Goal: Task Accomplishment & Management: Use online tool/utility

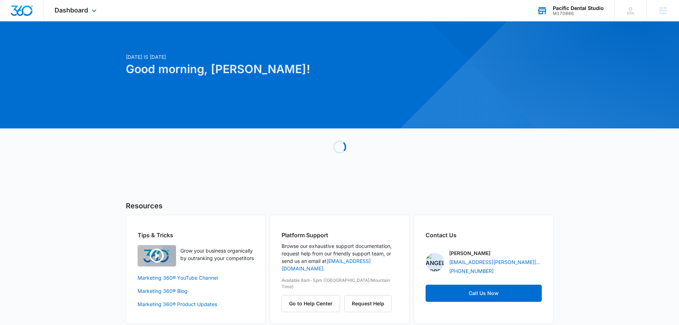
click at [566, 5] on div "Pacific Dental Studio" at bounding box center [578, 8] width 51 height 6
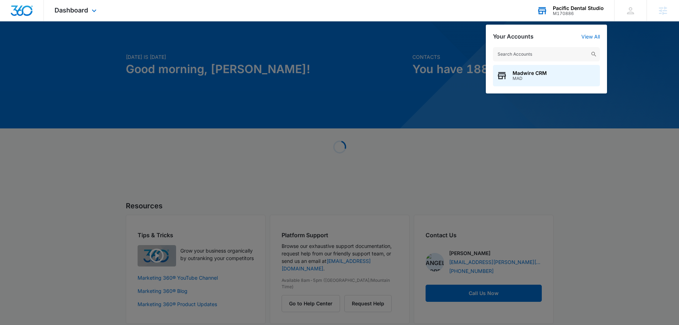
click at [538, 52] on input "text" at bounding box center [546, 54] width 107 height 14
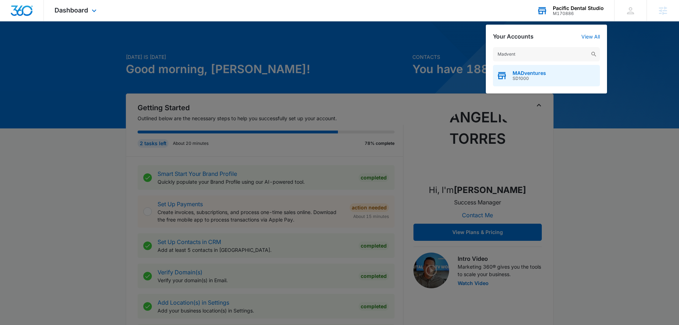
type input "Madvent"
click at [527, 77] on span "SD1000" at bounding box center [529, 78] width 34 height 5
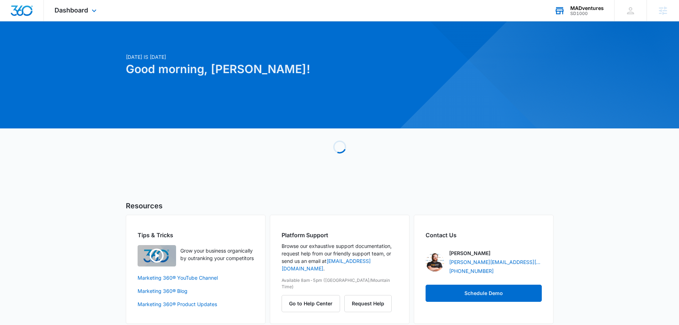
click at [89, 6] on div "Dashboard Apps Reputation Websites Forms CRM Email Social Shop Content Ads Inte…" at bounding box center [76, 10] width 65 height 21
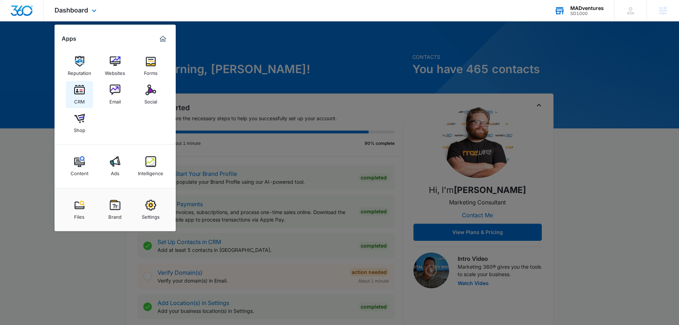
click at [78, 96] on div "CRM" at bounding box center [79, 99] width 11 height 9
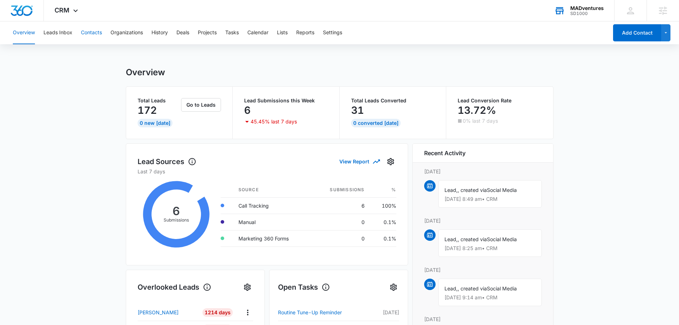
click at [87, 31] on button "Contacts" at bounding box center [91, 32] width 21 height 23
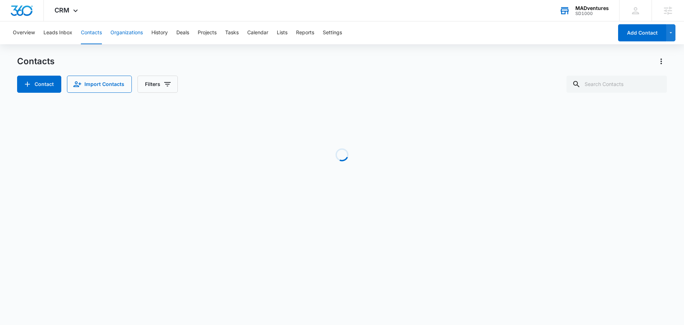
click at [132, 28] on button "Organizations" at bounding box center [126, 32] width 32 height 23
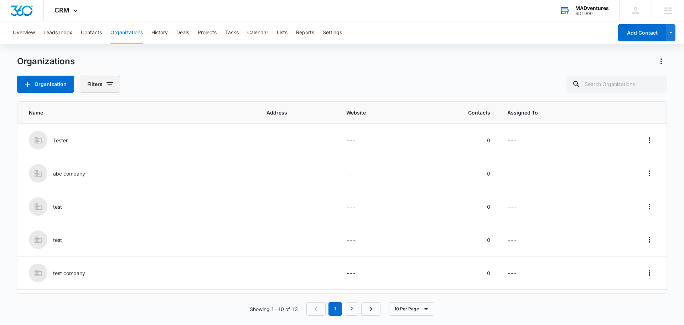
click at [118, 82] on button "Filters" at bounding box center [100, 84] width 40 height 17
click at [163, 108] on icon "Show Assigned To filters" at bounding box center [164, 110] width 9 height 9
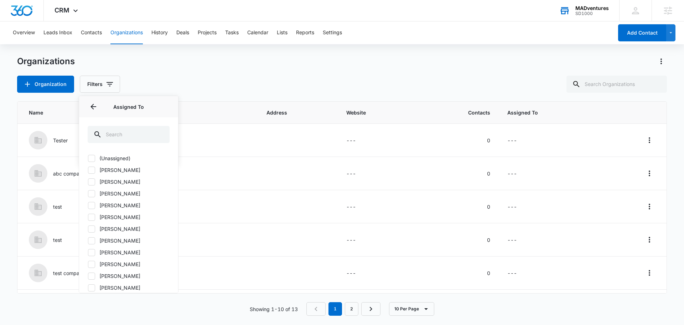
click at [201, 76] on div "Organization Filters Assigned To Assigned To (Unassigned) [PERSON_NAME] [PERSON…" at bounding box center [342, 84] width 650 height 17
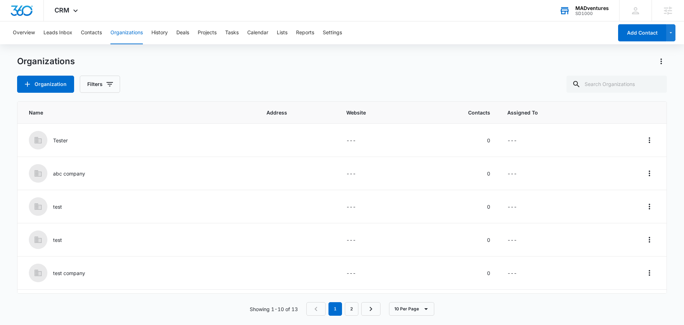
click at [212, 68] on div "Organizations Organization Filters" at bounding box center [342, 74] width 650 height 37
click at [86, 36] on button "Contacts" at bounding box center [91, 32] width 21 height 23
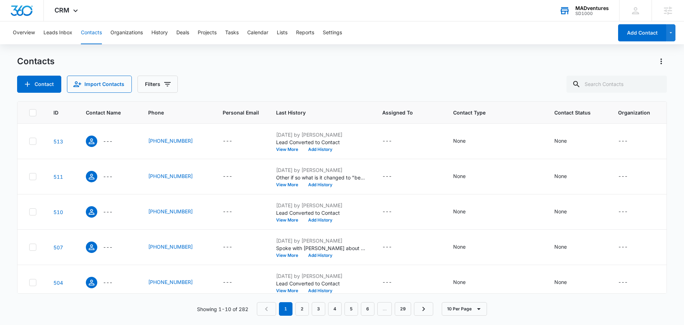
scroll to position [189, 0]
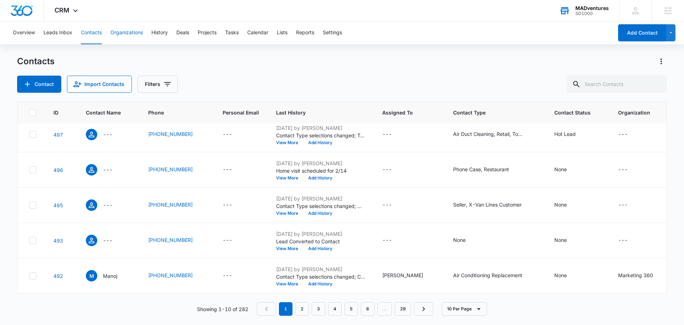
click at [130, 30] on button "Organizations" at bounding box center [126, 32] width 32 height 23
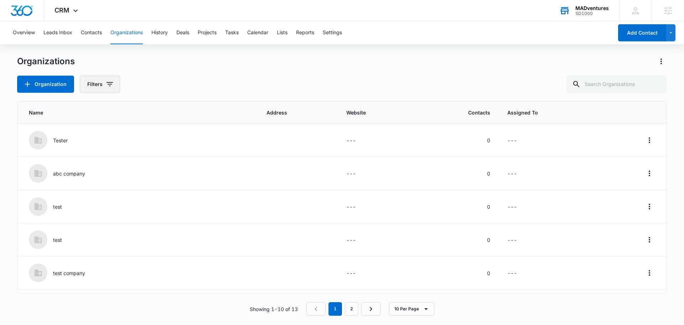
click at [105, 88] on icon "button" at bounding box center [109, 84] width 9 height 9
click at [159, 109] on button "Show Assigned To filters" at bounding box center [163, 109] width 11 height 11
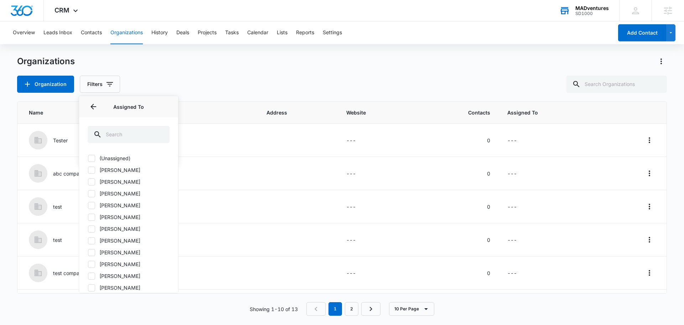
click at [239, 89] on div "Organization Filters Assigned To Assigned To (Unassigned) [PERSON_NAME] [PERSON…" at bounding box center [342, 84] width 650 height 17
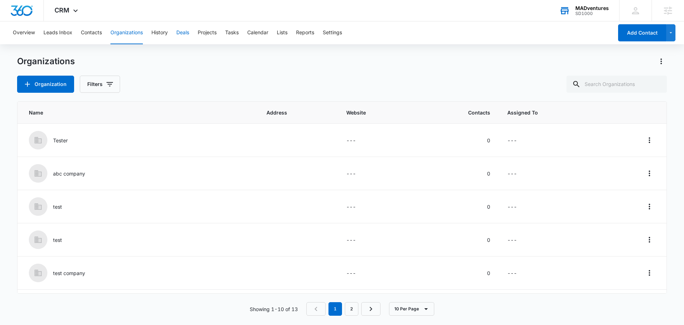
click at [183, 29] on button "Deals" at bounding box center [182, 32] width 13 height 23
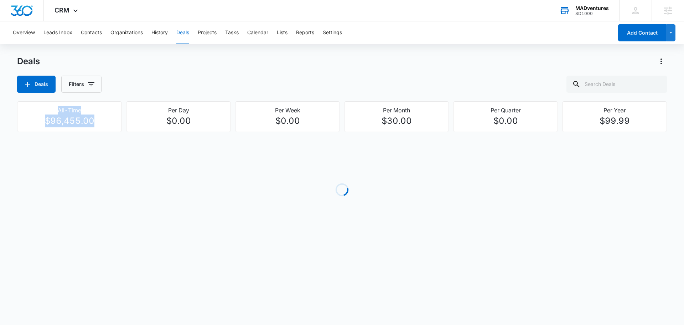
drag, startPoint x: 46, startPoint y: 107, endPoint x: 119, endPoint y: 128, distance: 76.1
click at [111, 128] on div "All-Time $96,455.00" at bounding box center [69, 116] width 105 height 31
drag, startPoint x: 158, startPoint y: 108, endPoint x: 218, endPoint y: 123, distance: 62.4
click at [216, 123] on div "Per Day $0.00" at bounding box center [179, 116] width 96 height 21
drag, startPoint x: 303, startPoint y: 105, endPoint x: 291, endPoint y: 105, distance: 12.1
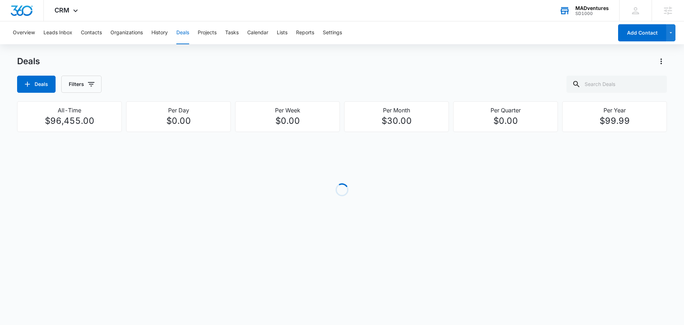
click at [293, 105] on div "Per Week $0.00" at bounding box center [287, 116] width 105 height 31
click at [284, 105] on div "Per Week $0.00" at bounding box center [287, 116] width 105 height 31
click at [337, 118] on div "Per Week $0.00" at bounding box center [287, 116] width 105 height 31
drag, startPoint x: 406, startPoint y: 110, endPoint x: 465, endPoint y: 119, distance: 59.8
click at [429, 117] on div "Per Month $30.00" at bounding box center [397, 116] width 96 height 21
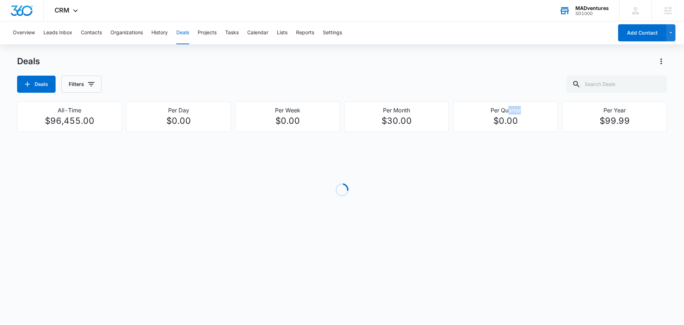
drag, startPoint x: 511, startPoint y: 107, endPoint x: 599, endPoint y: 133, distance: 92.2
click at [558, 122] on div "All-Time $96,455.00 Per Day $0.00 Per Week $0.00 Per Month $30.00 Per Quarter $…" at bounding box center [342, 116] width 650 height 31
drag, startPoint x: 650, startPoint y: 118, endPoint x: 665, endPoint y: 122, distance: 15.9
click at [656, 120] on div "Per Year $99.99" at bounding box center [615, 116] width 96 height 21
click at [545, 147] on div "Loading" at bounding box center [342, 189] width 650 height 107
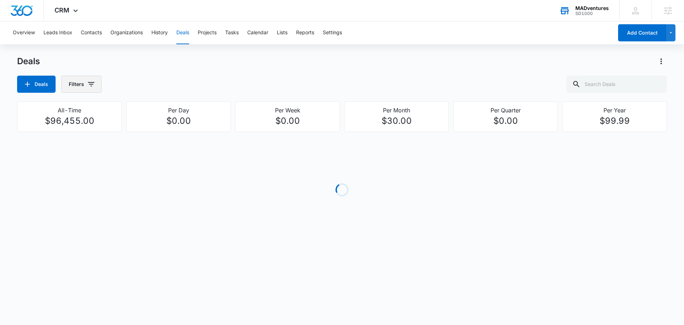
click at [94, 86] on icon "button" at bounding box center [91, 84] width 9 height 9
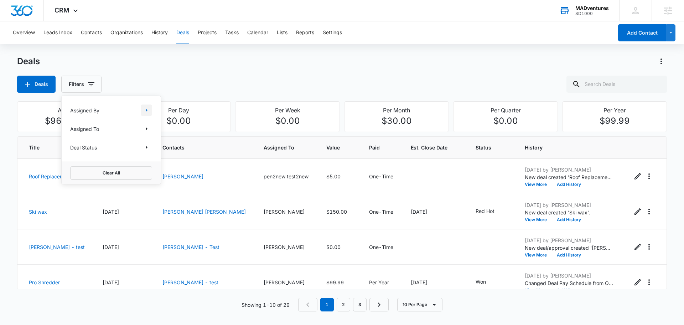
click at [150, 108] on icon "Show Assigned By filters" at bounding box center [146, 110] width 9 height 9
click at [160, 72] on div "Deals Deals Filters" at bounding box center [342, 74] width 650 height 37
click at [88, 84] on button "Filters" at bounding box center [81, 84] width 40 height 17
click at [180, 58] on div "Deals" at bounding box center [342, 61] width 650 height 11
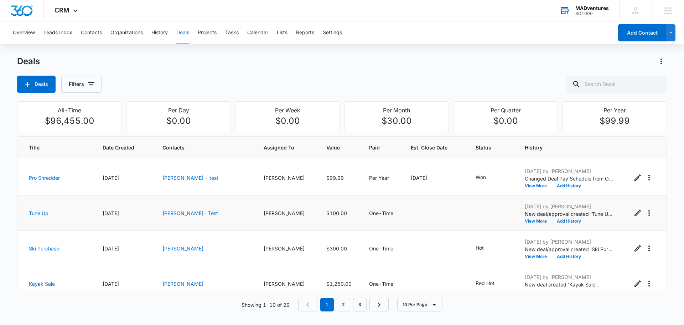
scroll to position [107, 0]
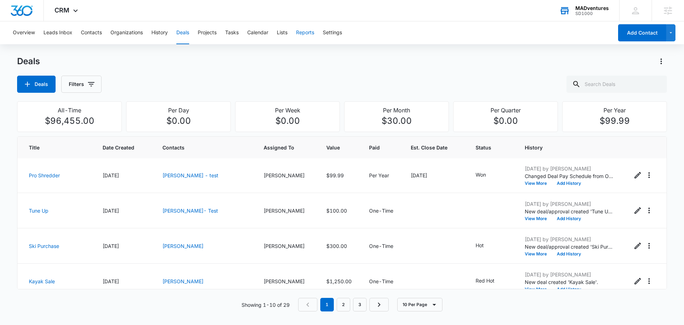
click at [314, 32] on button "Reports" at bounding box center [305, 32] width 18 height 23
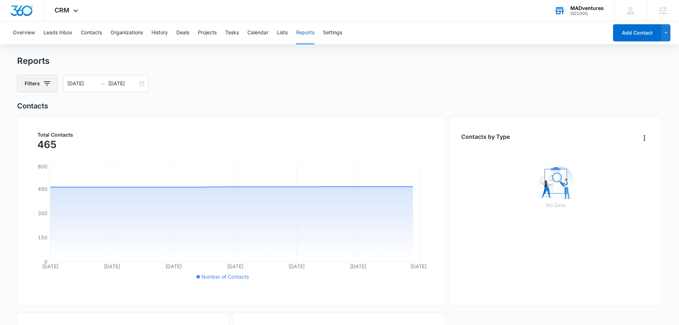
click at [47, 75] on button "Filters" at bounding box center [37, 83] width 40 height 17
click at [183, 31] on button "Deals" at bounding box center [182, 32] width 13 height 23
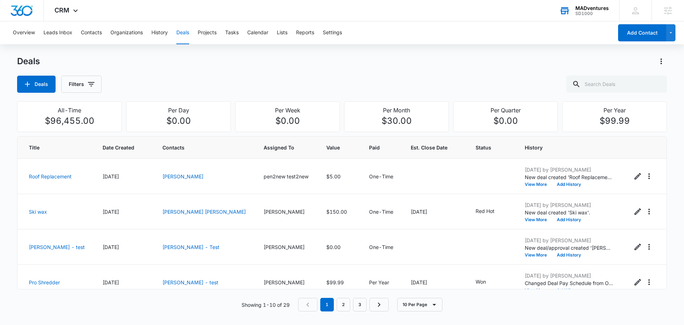
click at [322, 72] on div "Deals Deals Filters" at bounding box center [342, 74] width 650 height 37
click at [302, 71] on div "Deals Deals Filters" at bounding box center [342, 74] width 650 height 37
click at [282, 62] on div "Deals" at bounding box center [342, 61] width 650 height 11
click at [283, 74] on div "Deals Deals Filters" at bounding box center [342, 74] width 650 height 37
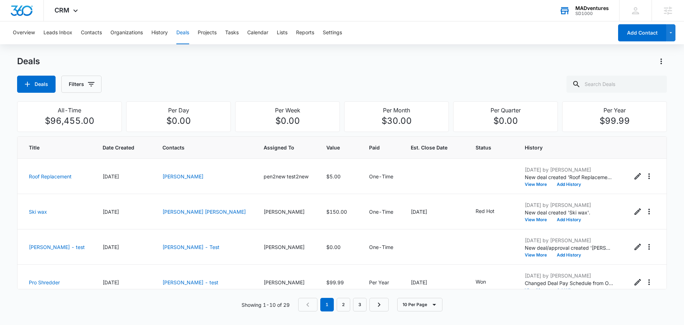
click at [280, 60] on div "Deals" at bounding box center [342, 61] width 650 height 11
click at [280, 56] on div "Deals" at bounding box center [342, 61] width 650 height 11
click at [273, 55] on div "Overview Leads Inbox Contacts Organizations History Deals Projects Tasks Calend…" at bounding box center [342, 170] width 684 height 298
click at [189, 56] on div "Deals" at bounding box center [342, 61] width 650 height 11
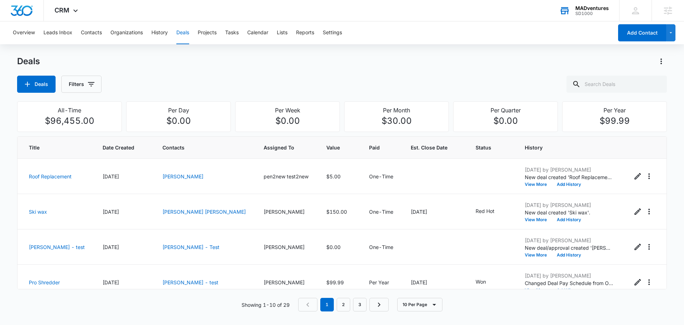
click at [230, 53] on div "Overview Leads Inbox Contacts Organizations History Deals Projects Tasks Calend…" at bounding box center [342, 170] width 684 height 298
click at [226, 56] on div "Deals" at bounding box center [342, 61] width 650 height 11
click at [229, 63] on div "Deals" at bounding box center [342, 61] width 650 height 11
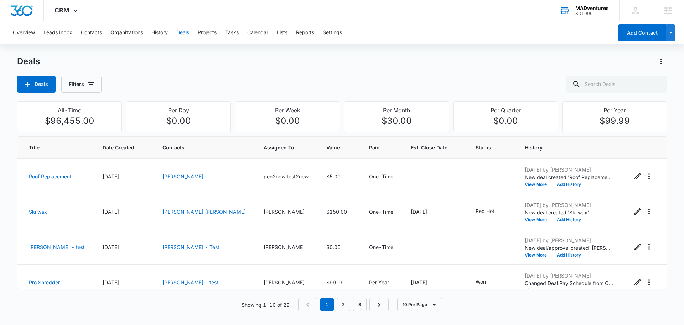
click at [229, 63] on div "Deals" at bounding box center [342, 61] width 650 height 11
click at [182, 74] on div "Deals Deals Filters" at bounding box center [342, 74] width 650 height 37
click at [193, 66] on div "Deals" at bounding box center [342, 61] width 650 height 11
click at [127, 58] on div "Deals" at bounding box center [342, 61] width 650 height 11
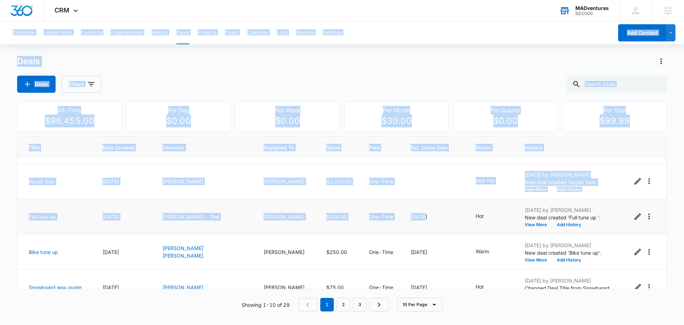
scroll to position [222, 0]
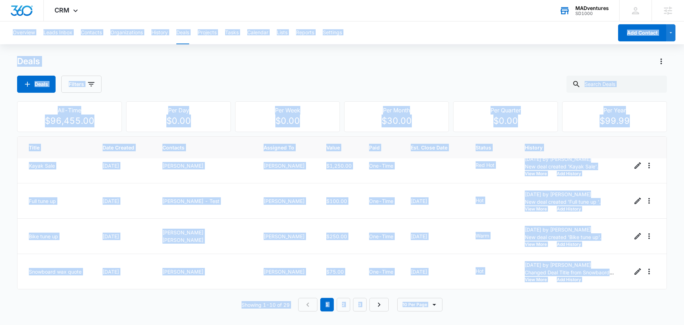
drag, startPoint x: 2, startPoint y: 30, endPoint x: 522, endPoint y: 317, distance: 593.7
click at [522, 318] on div "Overview Leads Inbox Contacts Organizations History Deals Projects Tasks Calend…" at bounding box center [342, 170] width 684 height 298
click at [522, 311] on div "Showing 1-10 of 29 1 2 3 10 Per Page" at bounding box center [342, 305] width 650 height 14
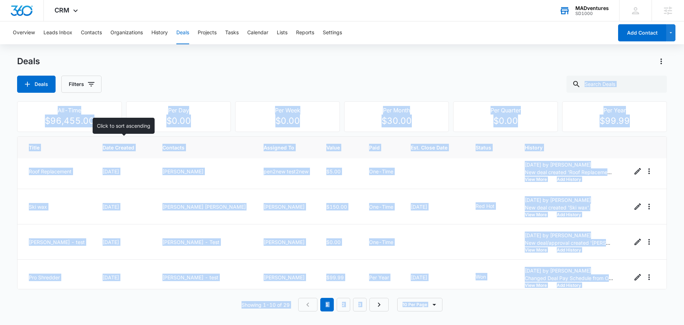
scroll to position [0, 0]
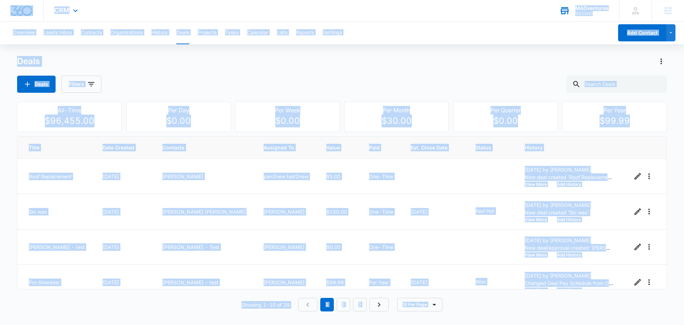
drag, startPoint x: 520, startPoint y: 312, endPoint x: 12, endPoint y: 18, distance: 587.4
click at [12, 18] on div "CRM Apps Reputation Websites Forms CRM Email Social Shop Content Ads Intelligen…" at bounding box center [342, 160] width 684 height 320
click at [3, 22] on div "Overview Leads Inbox Contacts Organizations History Deals Projects Tasks Calend…" at bounding box center [342, 32] width 684 height 23
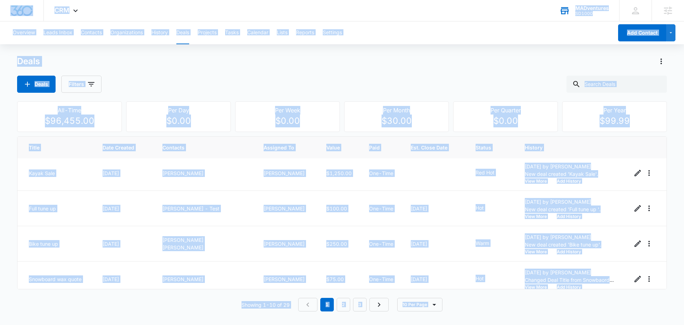
scroll to position [222, 0]
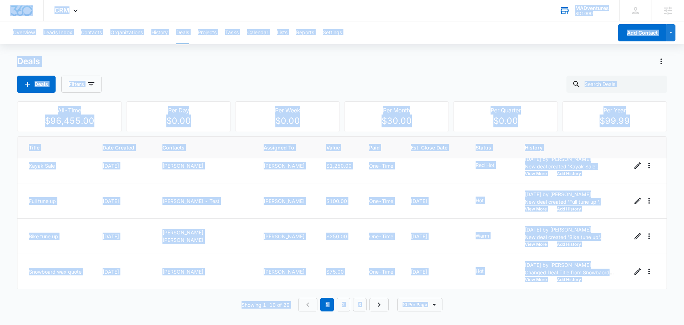
drag, startPoint x: 3, startPoint y: 10, endPoint x: 512, endPoint y: 309, distance: 590.6
click at [514, 310] on div "CRM Apps Reputation Websites Forms CRM Email Social Shop Content Ads Intelligen…" at bounding box center [342, 160] width 684 height 320
click at [511, 308] on div "Showing 1-10 of 29 1 2 3 10 Per Page" at bounding box center [342, 305] width 650 height 14
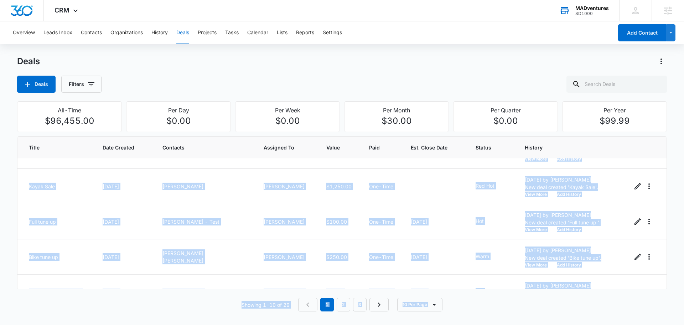
scroll to position [80, 0]
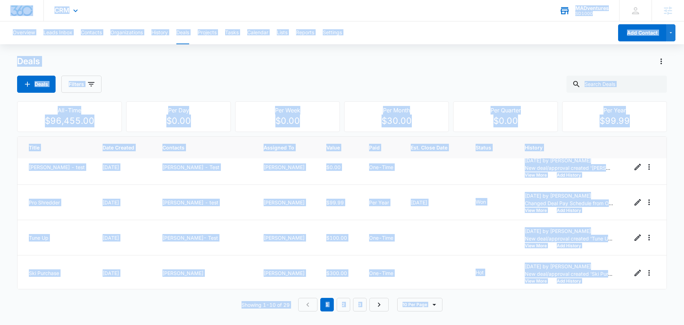
drag, startPoint x: 512, startPoint y: 306, endPoint x: 4, endPoint y: 12, distance: 587.8
click at [4, 12] on div "CRM Apps Reputation Websites Forms CRM Email Social Shop Content Ads Intelligen…" at bounding box center [342, 160] width 684 height 320
click at [2, 9] on div at bounding box center [22, 10] width 44 height 21
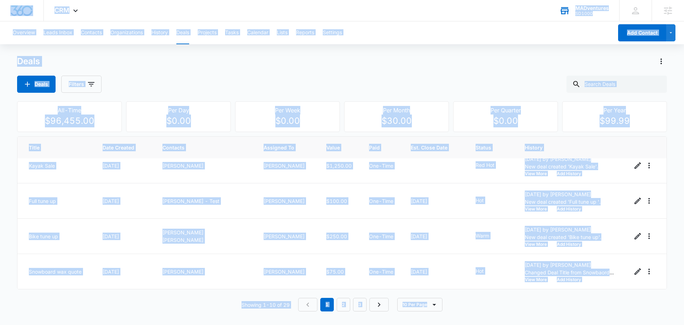
drag, startPoint x: 2, startPoint y: 7, endPoint x: 491, endPoint y: 306, distance: 572.5
click at [491, 306] on div "CRM Apps Reputation Websites Forms CRM Email Social Shop Content Ads Intelligen…" at bounding box center [342, 160] width 684 height 320
click at [491, 306] on div "Showing 1-10 of 29 1 2 3 10 Per Page" at bounding box center [342, 305] width 650 height 14
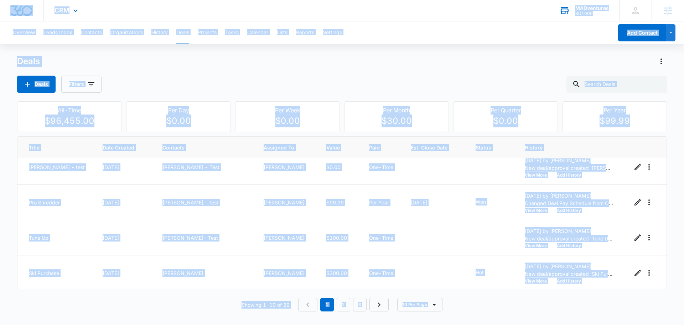
drag, startPoint x: 493, startPoint y: 308, endPoint x: 5, endPoint y: 12, distance: 570.5
click at [5, 12] on div "CRM Apps Reputation Websites Forms CRM Email Social Shop Content Ads Intelligen…" at bounding box center [342, 160] width 684 height 320
click at [1, 6] on div at bounding box center [22, 10] width 44 height 21
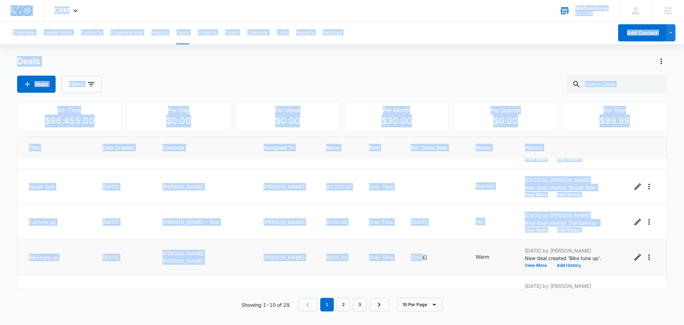
scroll to position [222, 0]
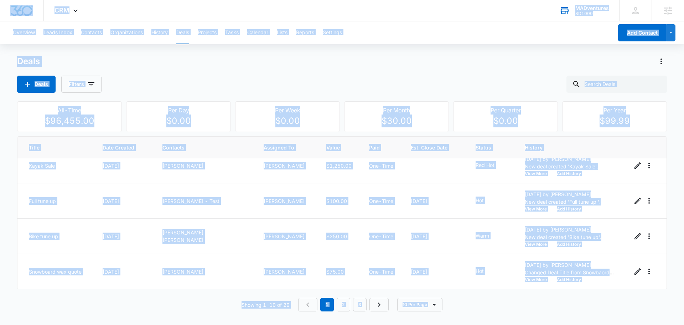
drag, startPoint x: 1, startPoint y: 6, endPoint x: 507, endPoint y: 321, distance: 597.1
click at [507, 321] on body "CRM Apps Reputation Websites Forms CRM Email Social Shop Content Ads Intelligen…" at bounding box center [342, 162] width 684 height 325
click at [501, 311] on div "Deals Deals Filters All-Time $96,455.00 Per Day $0.00 Per Week $0.00 Per Month …" at bounding box center [342, 188] width 650 height 264
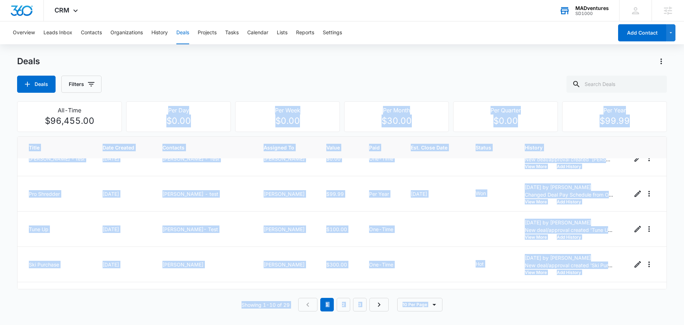
scroll to position [80, 0]
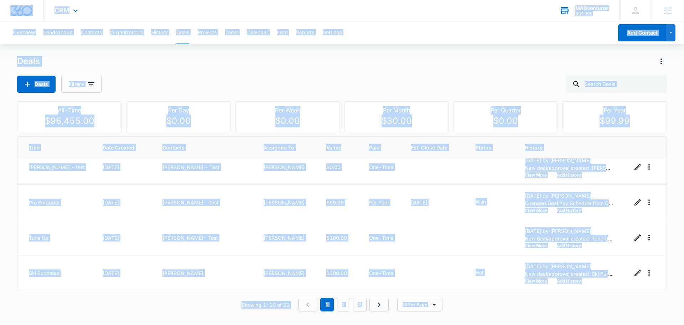
drag, startPoint x: 501, startPoint y: 310, endPoint x: 5, endPoint y: 10, distance: 579.9
click at [5, 10] on div "CRM Apps Reputation Websites Forms CRM Email Social Shop Content Ads Intelligen…" at bounding box center [342, 160] width 684 height 320
click at [4, 8] on div at bounding box center [22, 10] width 44 height 21
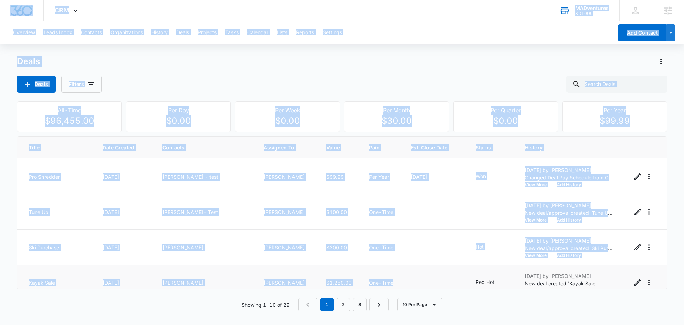
scroll to position [222, 0]
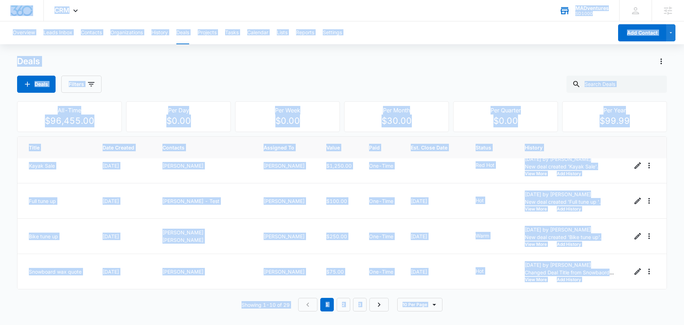
drag, startPoint x: 6, startPoint y: 8, endPoint x: 485, endPoint y: 310, distance: 566.5
click at [485, 310] on div "CRM Apps Reputation Websites Forms CRM Email Social Shop Content Ads Intelligen…" at bounding box center [342, 160] width 684 height 320
click at [488, 310] on div "Showing 1-10 of 29 1 2 3 10 Per Page" at bounding box center [342, 305] width 650 height 14
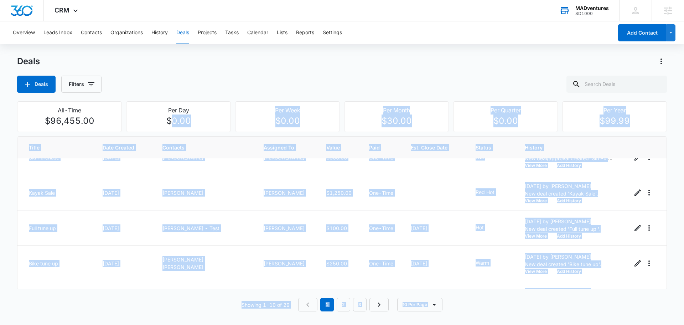
scroll to position [80, 0]
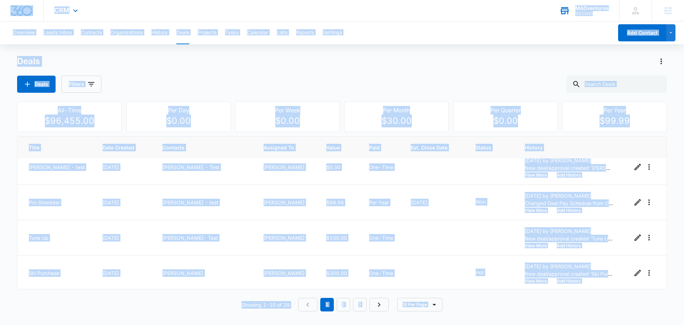
drag, startPoint x: 494, startPoint y: 310, endPoint x: 4, endPoint y: 12, distance: 573.1
click at [4, 12] on div "CRM Apps Reputation Websites Forms CRM Email Social Shop Content Ads Intelligen…" at bounding box center [342, 160] width 684 height 320
click at [3, 10] on div at bounding box center [22, 10] width 44 height 21
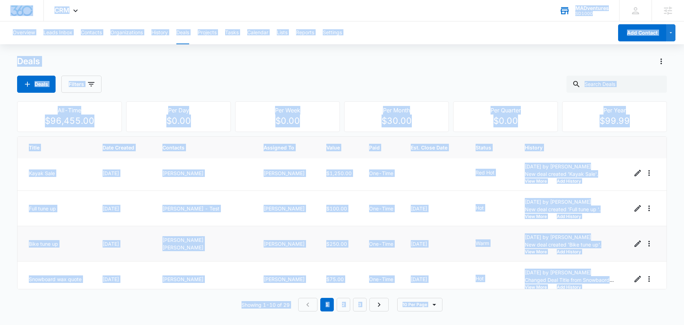
scroll to position [222, 0]
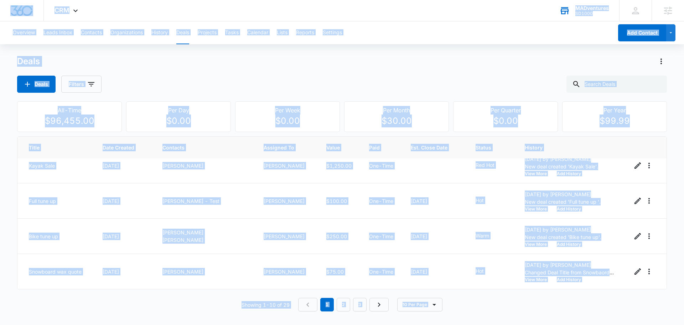
drag, startPoint x: 3, startPoint y: 10, endPoint x: 491, endPoint y: 311, distance: 573.7
click at [491, 311] on div "CRM Apps Reputation Websites Forms CRM Email Social Shop Content Ads Intelligen…" at bounding box center [342, 160] width 684 height 320
click at [491, 311] on div "Deals Deals Filters All-Time $96,455.00 Per Day $0.00 Per Week $0.00 Per Month …" at bounding box center [342, 188] width 650 height 264
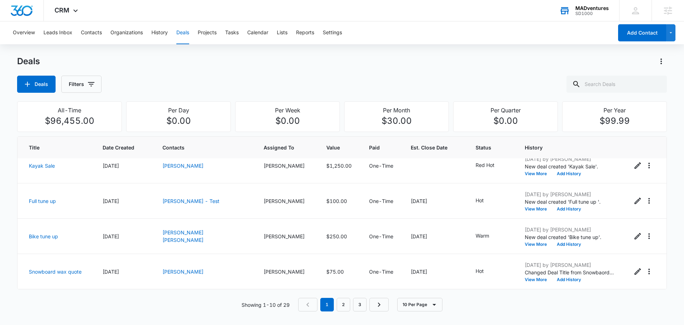
click at [242, 75] on div "Deals Deals Filters" at bounding box center [342, 74] width 650 height 37
click at [66, 31] on button "Leads Inbox" at bounding box center [57, 32] width 29 height 23
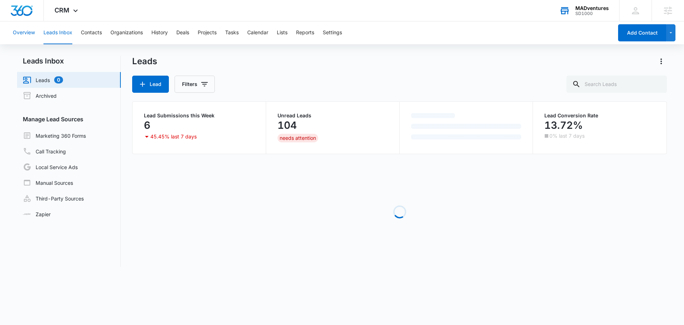
click at [28, 30] on button "Overview" at bounding box center [24, 32] width 22 height 23
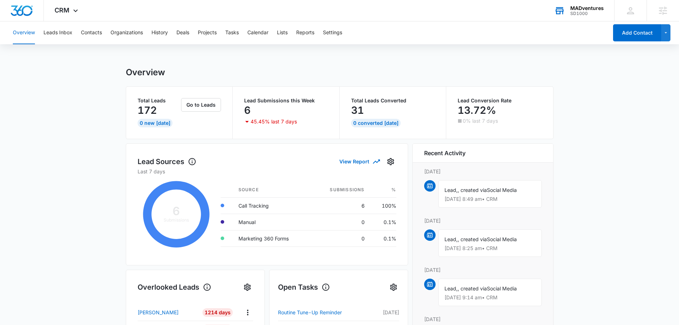
click at [28, 30] on button "Overview" at bounding box center [24, 32] width 22 height 23
drag, startPoint x: 85, startPoint y: 96, endPoint x: 86, endPoint y: 107, distance: 11.1
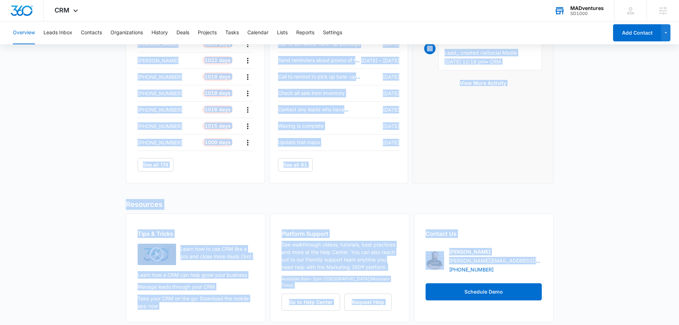
scroll to position [290, 0]
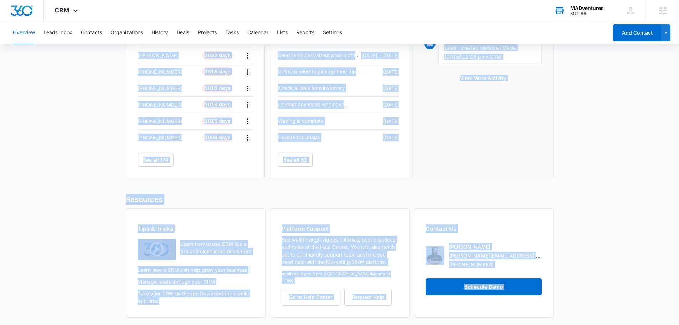
drag, startPoint x: 207, startPoint y: 103, endPoint x: 577, endPoint y: 276, distance: 408.5
click at [572, 276] on main "Overview Total Leads 172 0 New [DATE] Go to Leads Lead Submissions this Week 6 …" at bounding box center [339, 51] width 679 height 548
click at [579, 269] on main "Overview Total Leads 172 0 New [DATE] Go to Leads Lead Submissions this Week 6 …" at bounding box center [339, 51] width 679 height 548
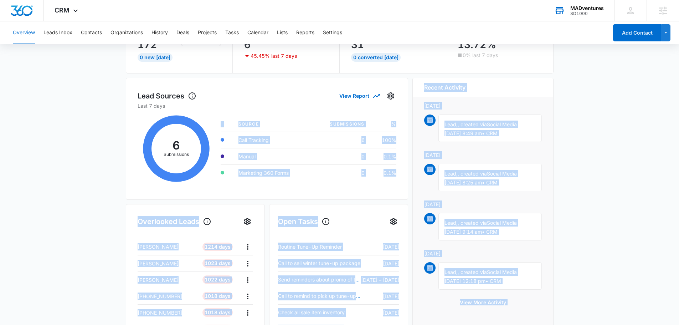
scroll to position [0, 0]
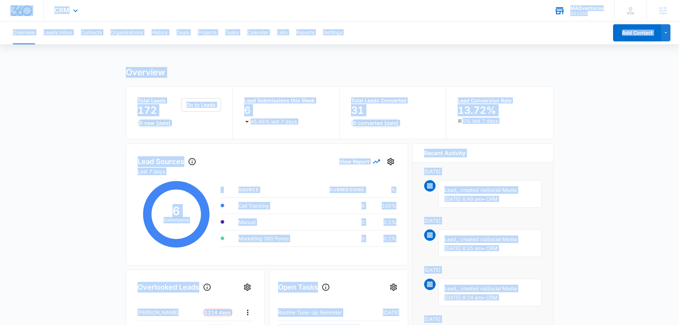
drag, startPoint x: 579, startPoint y: 269, endPoint x: 5, endPoint y: 9, distance: 630.4
click at [5, 9] on div "CRM Apps Reputation Websites Forms CRM Email Social Shop Content Ads Intelligen…" at bounding box center [339, 307] width 679 height 615
click at [4, 10] on div at bounding box center [22, 10] width 44 height 21
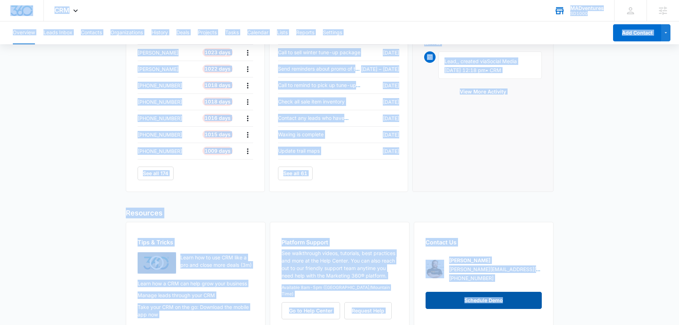
scroll to position [290, 0]
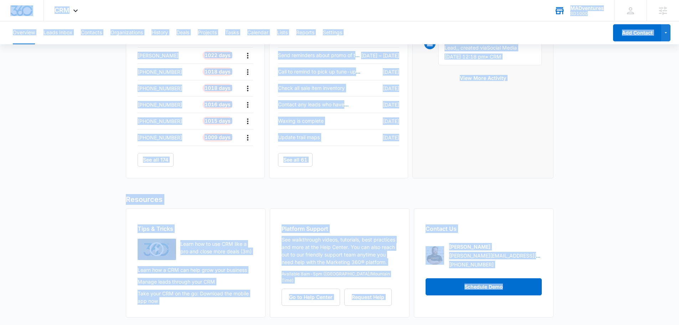
drag, startPoint x: 4, startPoint y: 10, endPoint x: 570, endPoint y: 295, distance: 633.2
click at [570, 295] on div "CRM Apps Reputation Websites Forms CRM Email Social Shop Content Ads Intelligen…" at bounding box center [339, 17] width 679 height 615
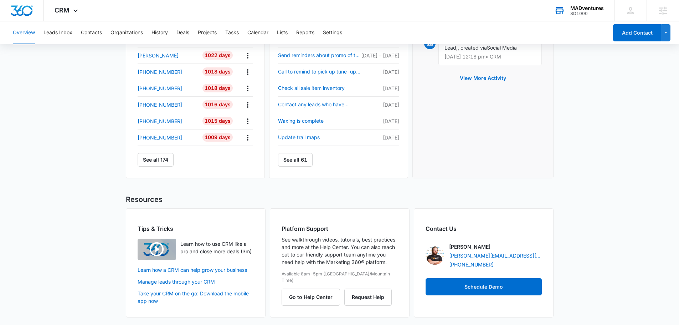
click at [574, 294] on main "Overview Total Leads 172 0 New [DATE] Go to Leads Lead Submissions this Week 6 …" at bounding box center [339, 51] width 679 height 548
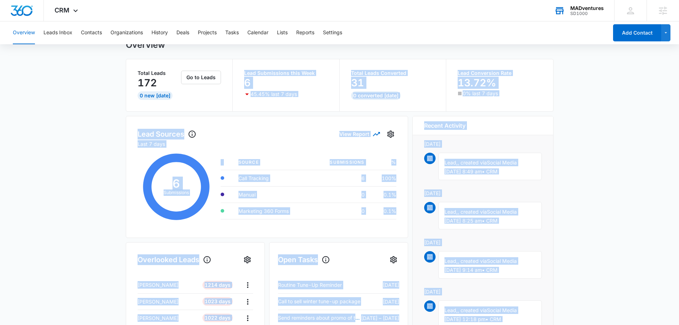
scroll to position [0, 0]
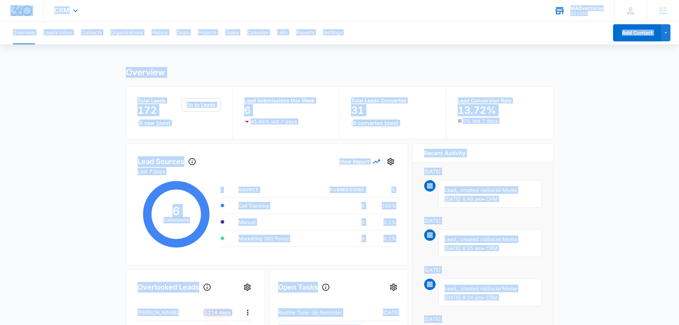
drag, startPoint x: 574, startPoint y: 283, endPoint x: 11, endPoint y: 2, distance: 629.7
click at [11, 2] on div "CRM Apps Reputation Websites Forms CRM Email Social Shop Content Ads Intelligen…" at bounding box center [339, 307] width 679 height 615
click at [6, 6] on div at bounding box center [22, 10] width 44 height 21
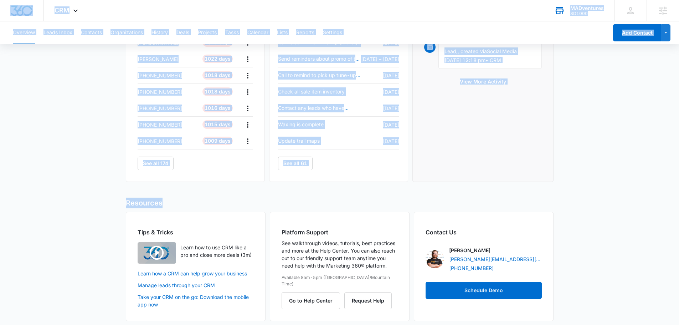
scroll to position [290, 0]
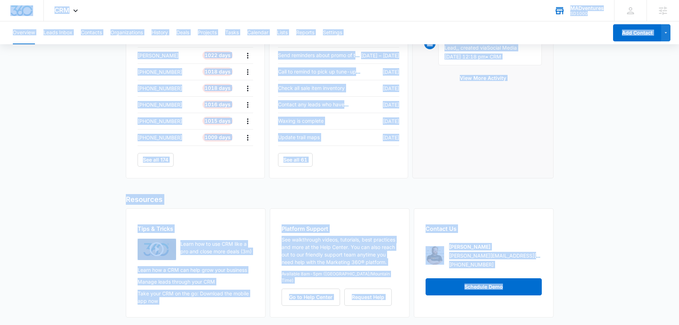
drag, startPoint x: 3, startPoint y: 7, endPoint x: 571, endPoint y: 288, distance: 634.0
click at [571, 288] on div "CRM Apps Reputation Websites Forms CRM Email Social Shop Content Ads Intelligen…" at bounding box center [339, 17] width 679 height 615
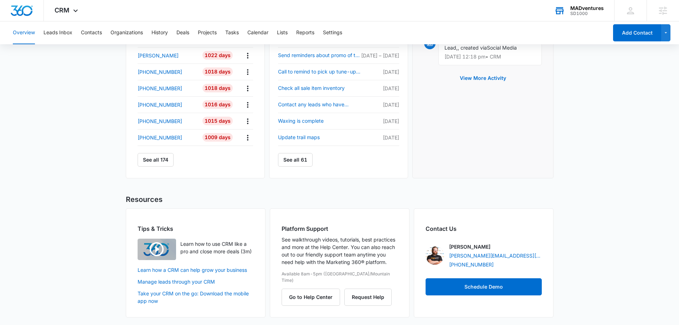
click at [584, 288] on main "Overview Total Leads 172 0 New [DATE] Go to Leads Lead Submissions this Week 6 …" at bounding box center [339, 51] width 679 height 548
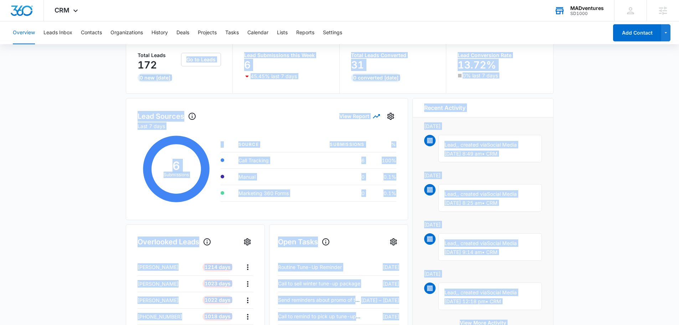
scroll to position [40, 0]
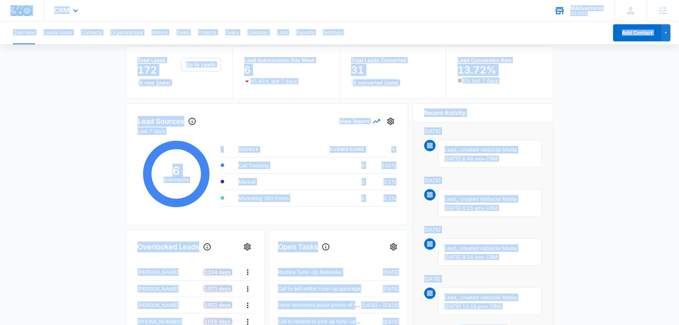
drag, startPoint x: 586, startPoint y: 289, endPoint x: 5, endPoint y: 7, distance: 646.0
click at [5, 7] on div "CRM Apps Reputation Websites Forms CRM Email Social Shop Content Ads Intelligen…" at bounding box center [339, 267] width 679 height 615
